Goal: Find contact information: Find contact information

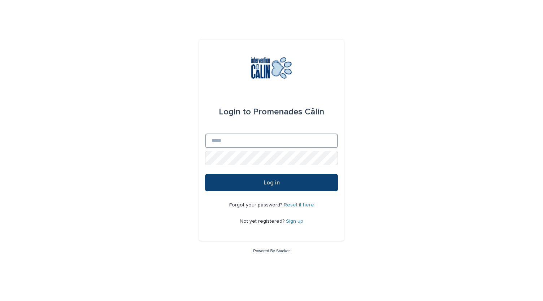
type input "**********"
click at [275, 183] on span "Log in" at bounding box center [272, 183] width 16 height 6
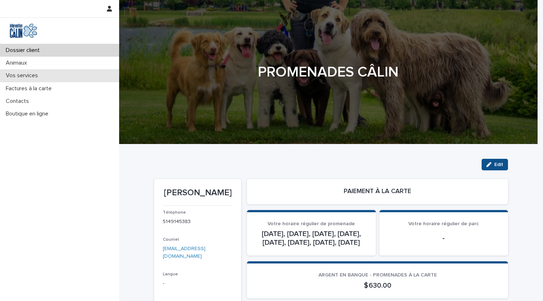
click at [24, 74] on p "Vos services" at bounding box center [23, 75] width 41 height 7
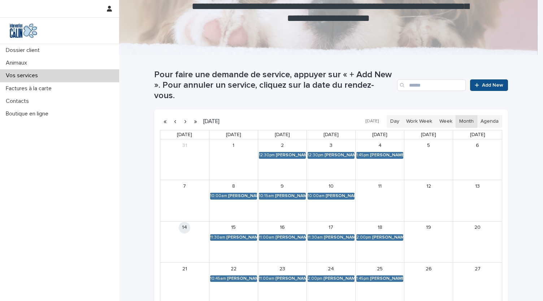
scroll to position [92, 0]
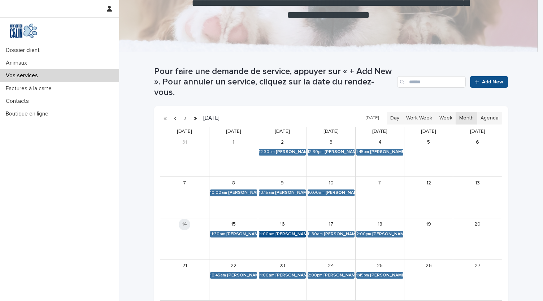
click at [285, 232] on div "Enzo Boily, Nougat Boily" at bounding box center [290, 234] width 30 height 5
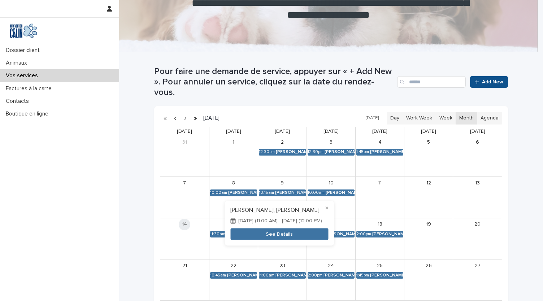
click at [138, 241] on div at bounding box center [271, 150] width 543 height 301
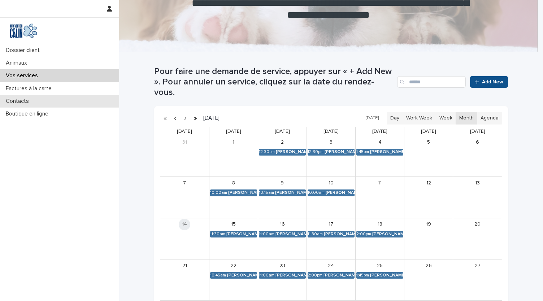
click at [20, 96] on div "Contacts" at bounding box center [59, 101] width 119 height 13
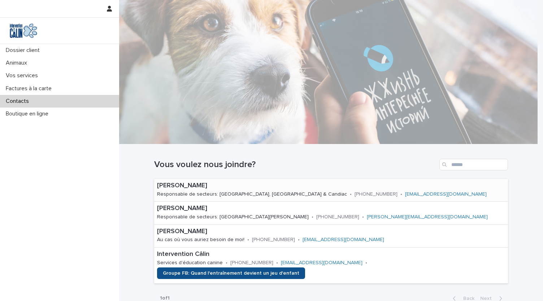
click at [405, 195] on link "JP@interventioncalin.com" at bounding box center [446, 194] width 82 height 5
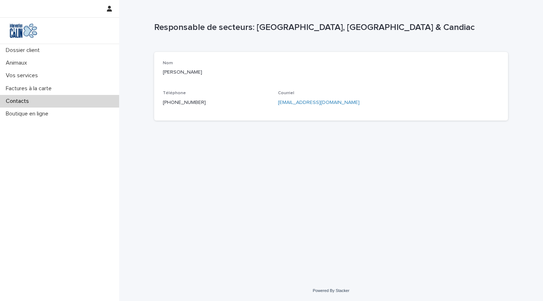
click at [297, 104] on link "JP@interventioncalin.com" at bounding box center [319, 102] width 82 height 5
